Goal: Task Accomplishment & Management: Manage account settings

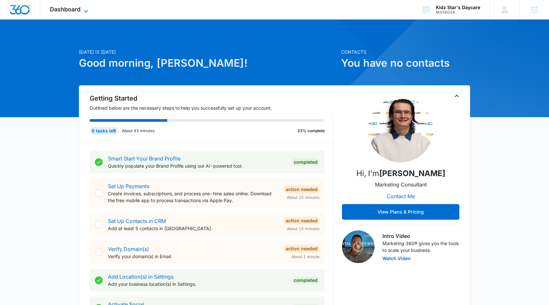
click at [89, 10] on icon at bounding box center [86, 11] width 8 height 8
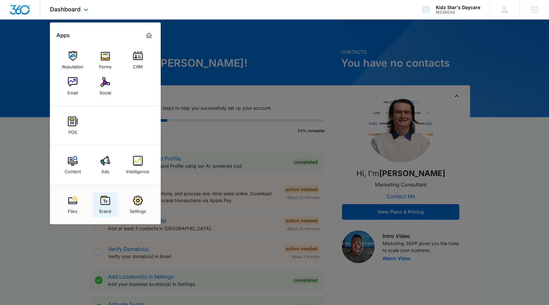
click at [107, 200] on img at bounding box center [105, 201] width 10 height 10
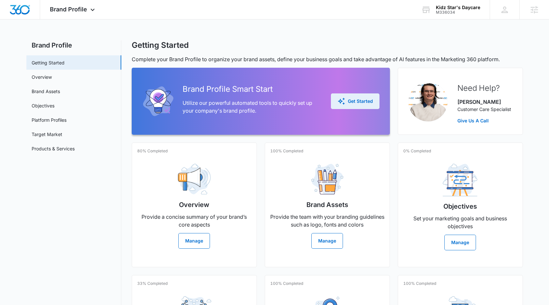
click at [360, 102] on div "Get Started" at bounding box center [355, 101] width 36 height 8
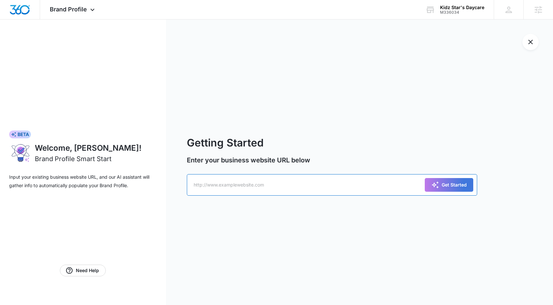
click at [310, 185] on input "text" at bounding box center [332, 185] width 291 height 22
paste input "[URL][DOMAIN_NAME]"
type input "[URL][DOMAIN_NAME]"
click at [458, 187] on div "Get Started" at bounding box center [450, 185] width 36 height 8
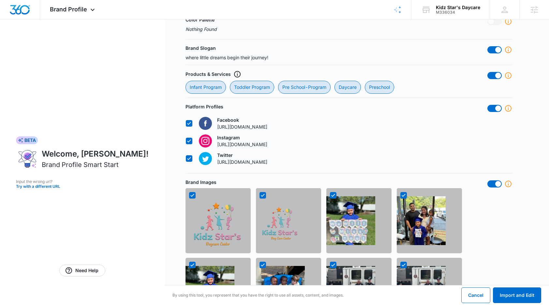
scroll to position [562, 0]
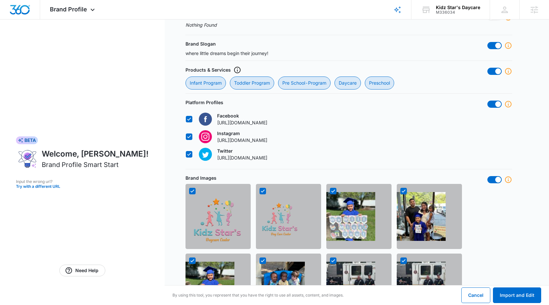
click at [190, 155] on icon at bounding box center [189, 154] width 6 height 6
click at [186, 154] on input "Twitter [URL][DOMAIN_NAME]" at bounding box center [185, 154] width 0 height 0
checkbox input "false"
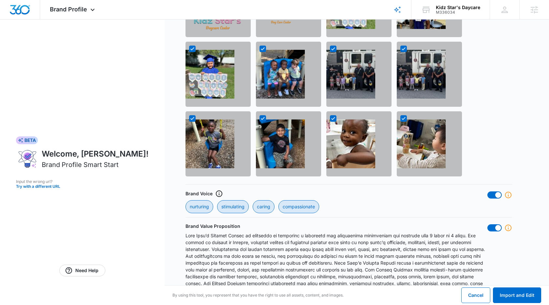
scroll to position [797, 0]
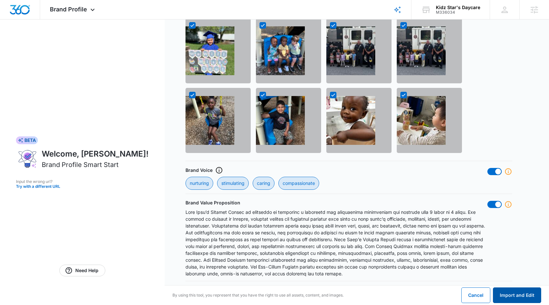
click at [521, 295] on button "Import and Edit" at bounding box center [517, 296] width 48 height 16
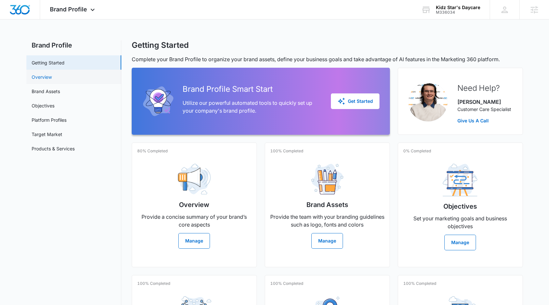
click at [52, 76] on link "Overview" at bounding box center [42, 77] width 20 height 7
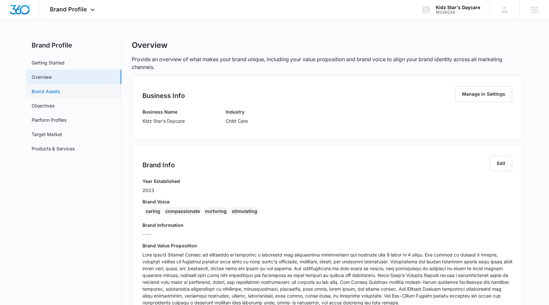
click at [55, 94] on link "Brand Assets" at bounding box center [46, 91] width 28 height 7
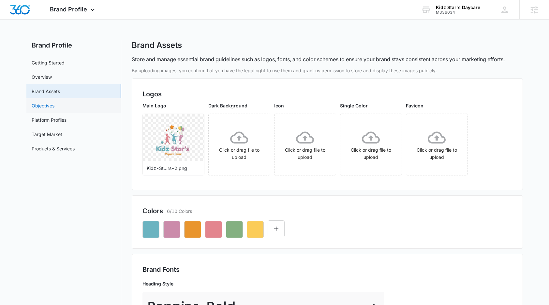
click at [37, 106] on link "Objectives" at bounding box center [43, 105] width 23 height 7
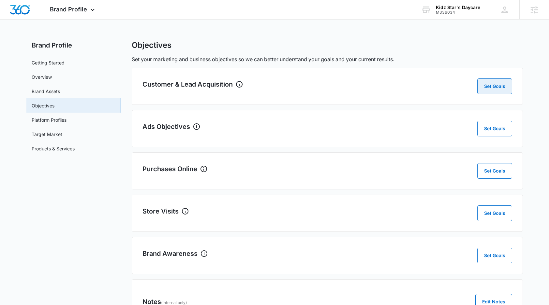
click at [501, 89] on button "Set Goals" at bounding box center [494, 87] width 35 height 16
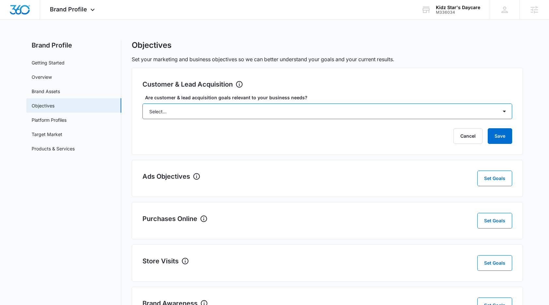
click at [172, 110] on select "Select... Yes No Yes, but don't currently have the data" at bounding box center [326, 112] width 369 height 16
select select "yes"
click at [142, 104] on select "Select... Yes No Yes, but don't currently have the data" at bounding box center [326, 112] width 369 height 16
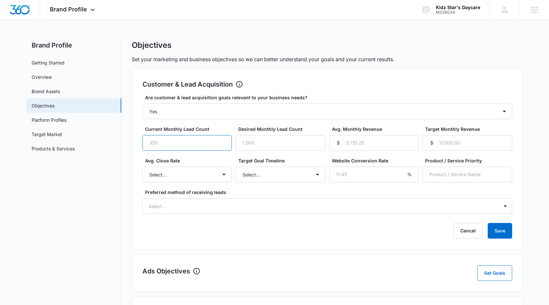
click at [177, 143] on input "Current Monthly Lead Count" at bounding box center [187, 143] width 90 height 16
click at [267, 145] on input "Desired Monthly Lead Count" at bounding box center [281, 143] width 90 height 16
type input "2"
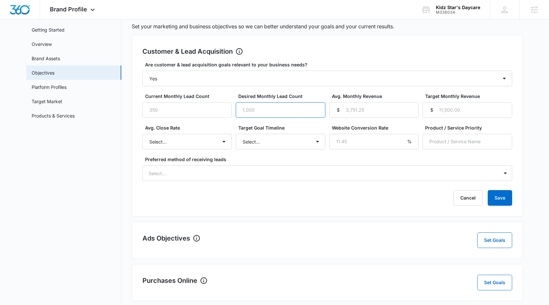
scroll to position [38, 0]
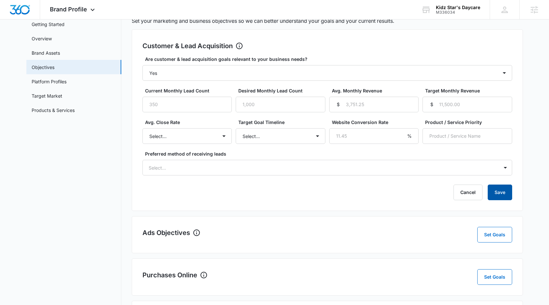
click at [492, 192] on button "Save" at bounding box center [499, 193] width 24 height 16
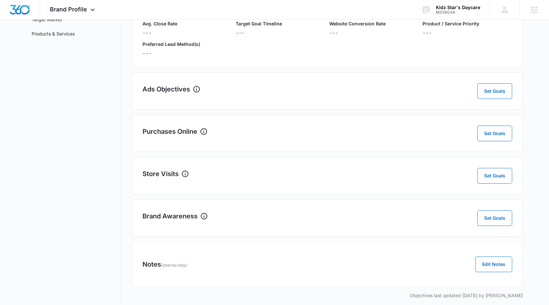
scroll to position [119, 0]
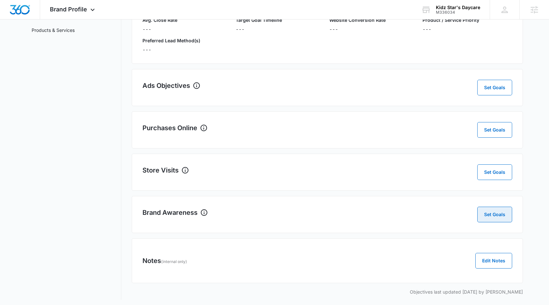
click at [490, 216] on button "Set Goals" at bounding box center [494, 215] width 35 height 16
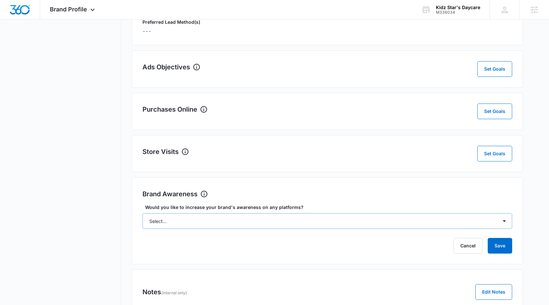
scroll to position [171, 0]
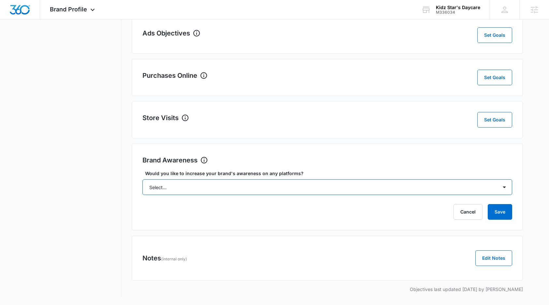
click at [268, 189] on select "Select... Yes No" at bounding box center [326, 187] width 369 height 16
click at [316, 188] on select "Select... Yes No" at bounding box center [326, 187] width 369 height 16
select select "yes"
click at [142, 179] on select "Select... Yes No" at bounding box center [326, 187] width 369 height 16
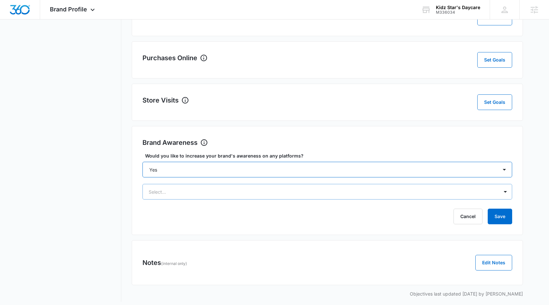
scroll to position [193, 0]
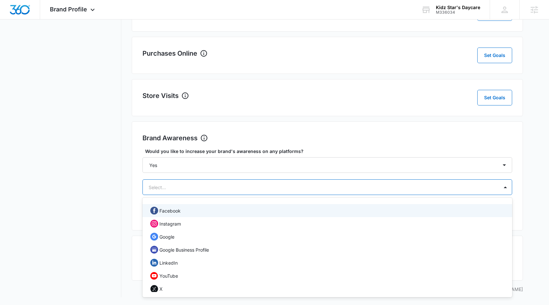
click at [296, 190] on div at bounding box center [319, 187] width 341 height 8
click at [168, 213] on p "Facebook" at bounding box center [169, 211] width 21 height 7
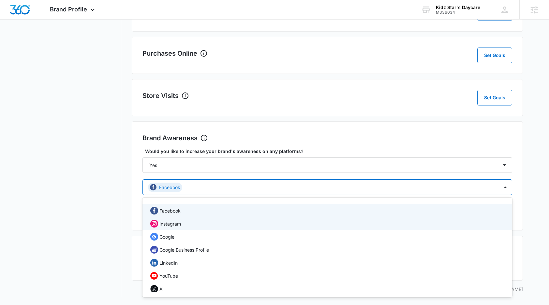
click at [174, 225] on p "Instagram" at bounding box center [170, 224] width 22 height 7
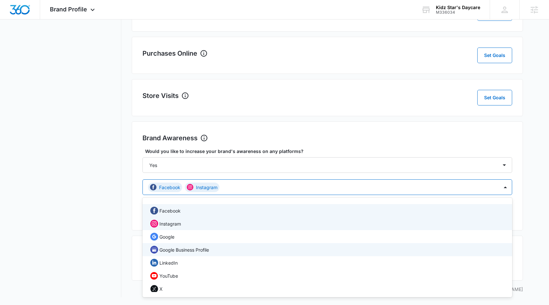
click at [175, 252] on p "Google Business Profile" at bounding box center [184, 250] width 50 height 7
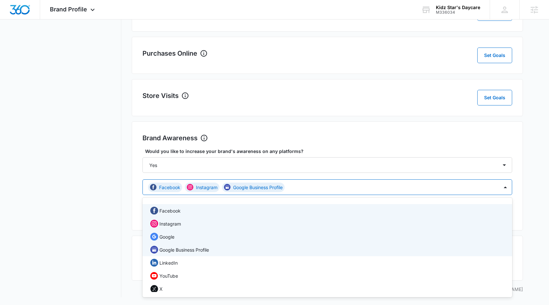
click at [167, 236] on p "Google" at bounding box center [166, 237] width 15 height 7
click at [99, 228] on nav "Brand Profile Getting Started Overview Brand Assets Objectives Platform Profile…" at bounding box center [73, 72] width 95 height 450
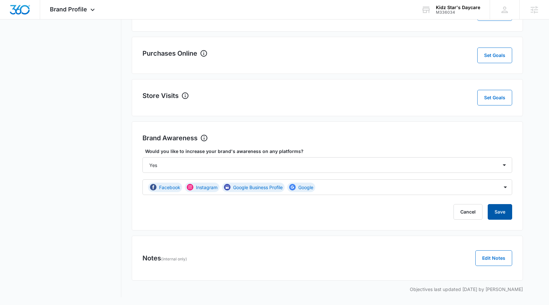
click at [500, 211] on button "Save" at bounding box center [499, 212] width 24 height 16
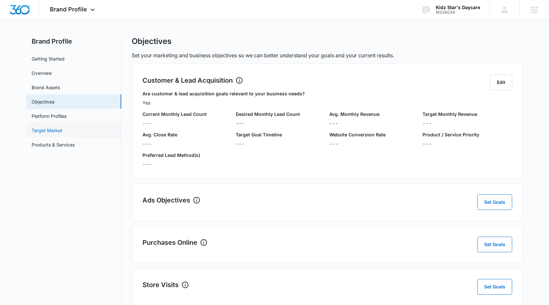
scroll to position [0, 0]
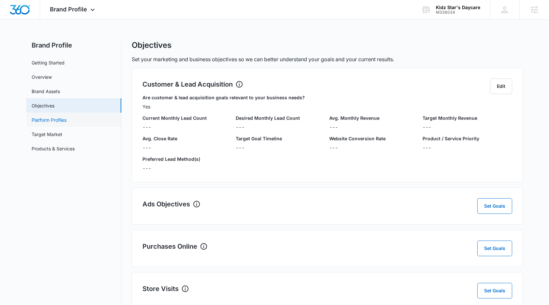
click at [65, 122] on link "Platform Profiles" at bounding box center [49, 120] width 35 height 7
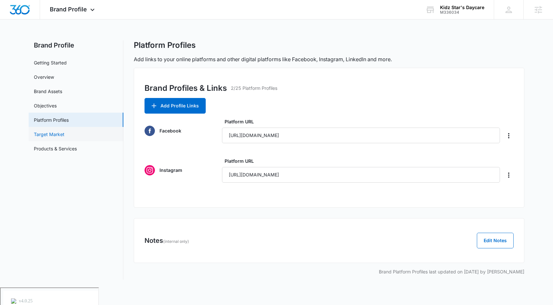
click at [53, 138] on link "Target Market" at bounding box center [49, 134] width 31 height 7
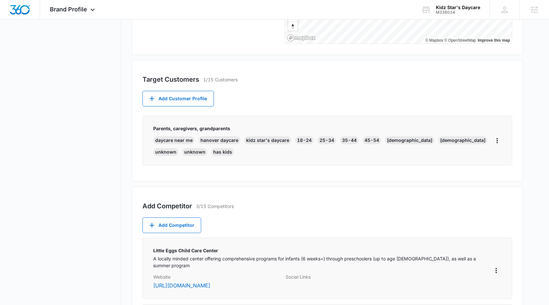
scroll to position [357, 0]
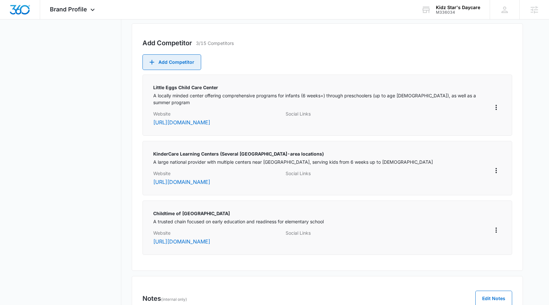
click at [178, 65] on button "Add Competitor" at bounding box center [171, 62] width 59 height 16
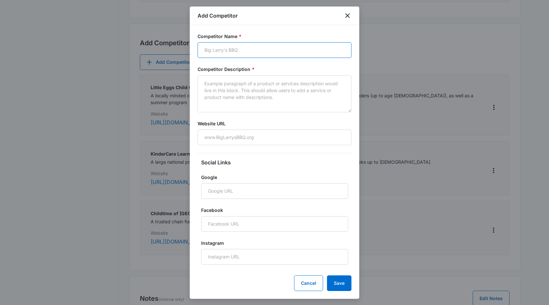
click at [235, 49] on input "Competitor Name *" at bounding box center [274, 50] width 154 height 16
type input "New Life Child Care"
click at [223, 136] on input "Website URL" at bounding box center [274, 138] width 154 height 16
paste input "[URL][DOMAIN_NAME]"
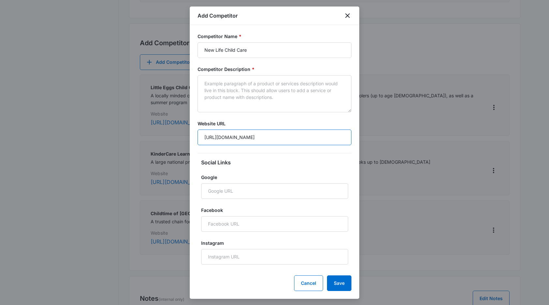
type input "[URL][DOMAIN_NAME]"
click at [213, 225] on input "Facebook" at bounding box center [274, 224] width 147 height 16
paste input "[URL][DOMAIN_NAME]"
type input "[URL][DOMAIN_NAME]"
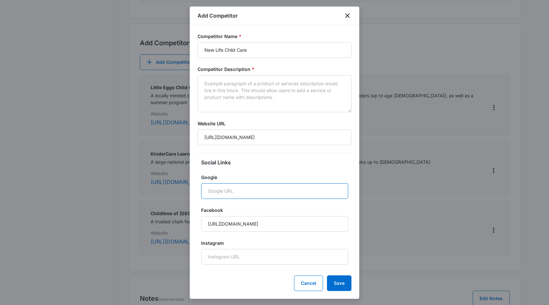
click at [246, 196] on input "Google" at bounding box center [274, 191] width 147 height 16
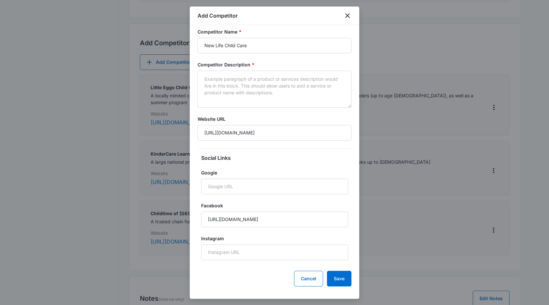
scroll to position [0, 0]
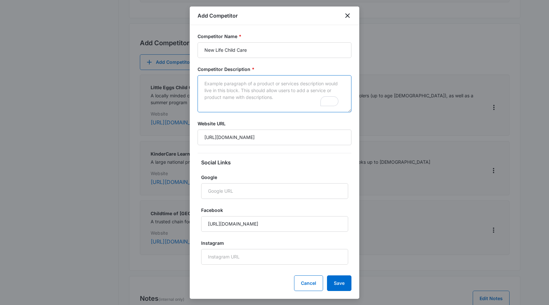
paste textarea "New Life Child Care positions itself as a [DEMOGRAPHIC_DATA], "wholesome" early…"
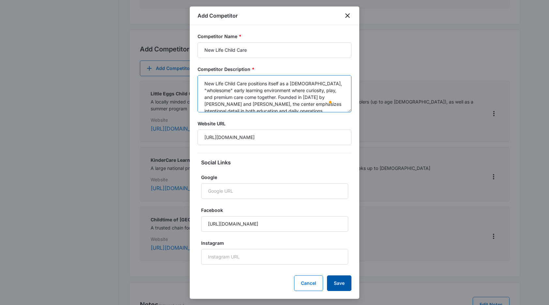
type textarea "New Life Child Care positions itself as a [DEMOGRAPHIC_DATA], "wholesome" early…"
click at [341, 282] on button "Save" at bounding box center [339, 284] width 24 height 16
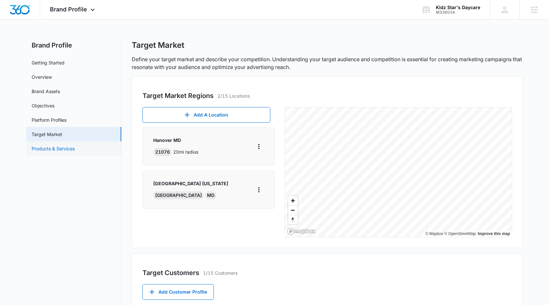
click at [66, 150] on link "Products & Services" at bounding box center [53, 148] width 43 height 7
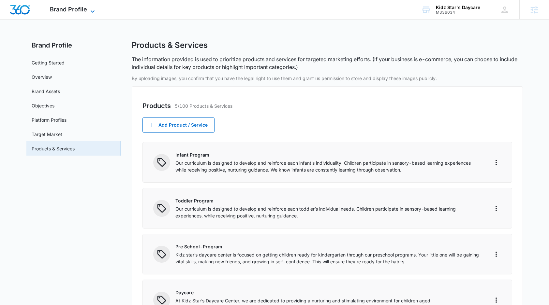
click at [75, 11] on span "Brand Profile" at bounding box center [68, 9] width 37 height 7
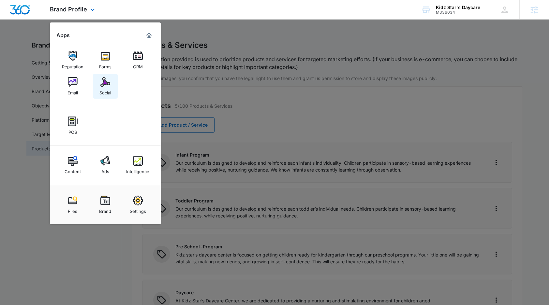
click at [105, 82] on img at bounding box center [105, 82] width 10 height 10
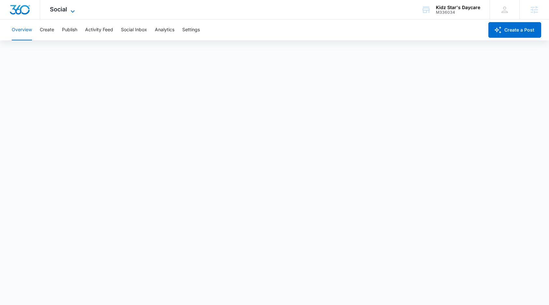
click at [70, 10] on icon at bounding box center [73, 11] width 8 height 8
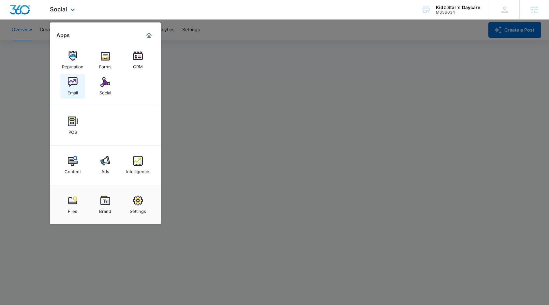
click at [73, 82] on img at bounding box center [73, 82] width 10 height 10
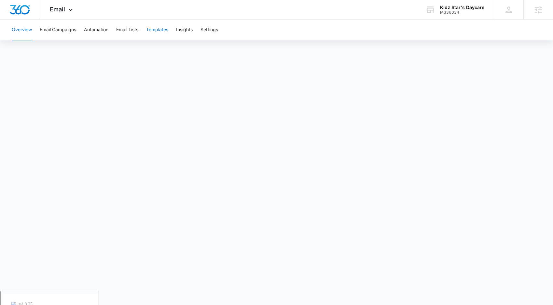
click at [149, 26] on button "Templates" at bounding box center [157, 30] width 22 height 21
